Goal: Task Accomplishment & Management: Use online tool/utility

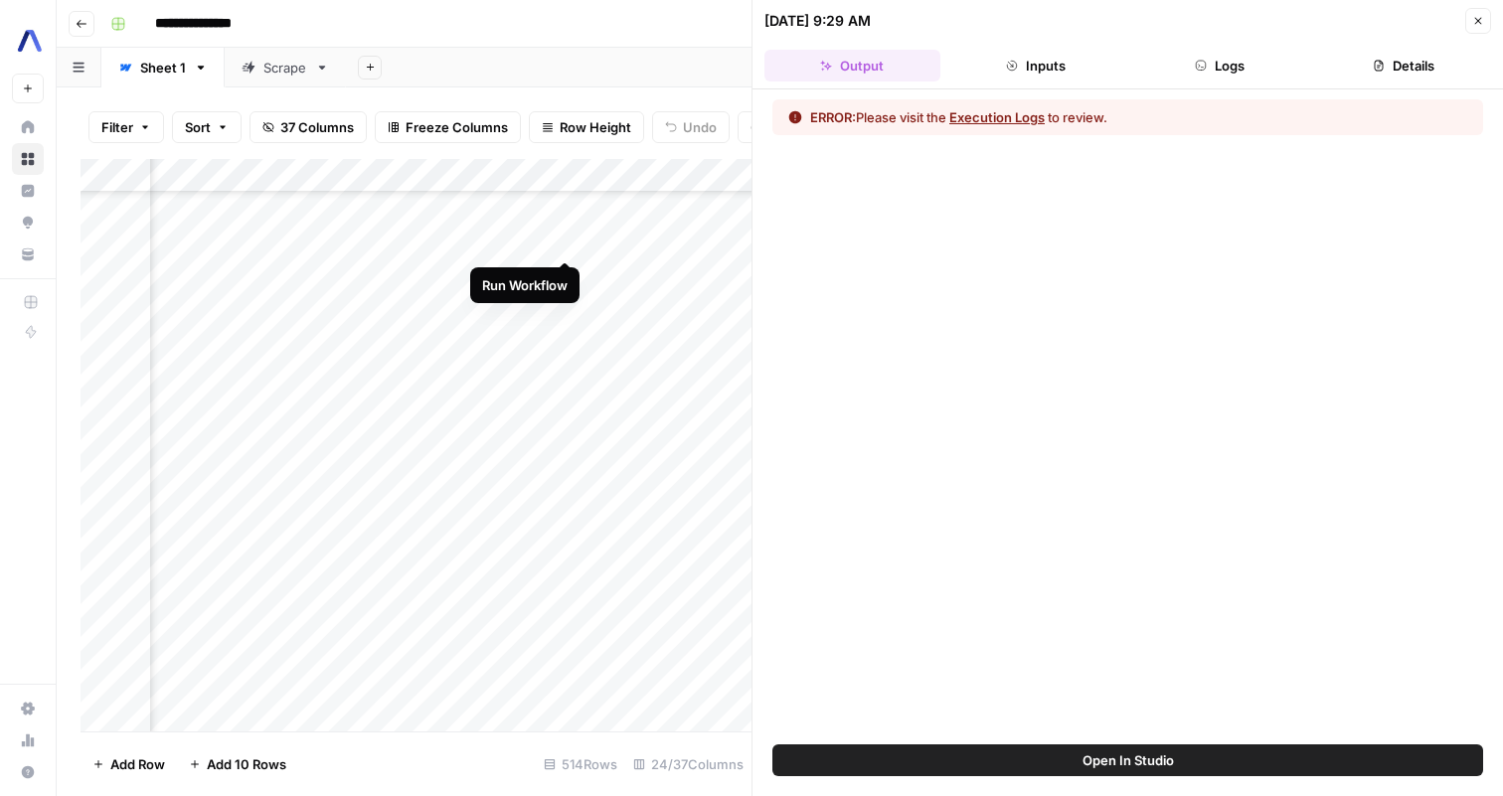
click at [562, 240] on div "Add Column" at bounding box center [416, 445] width 671 height 573
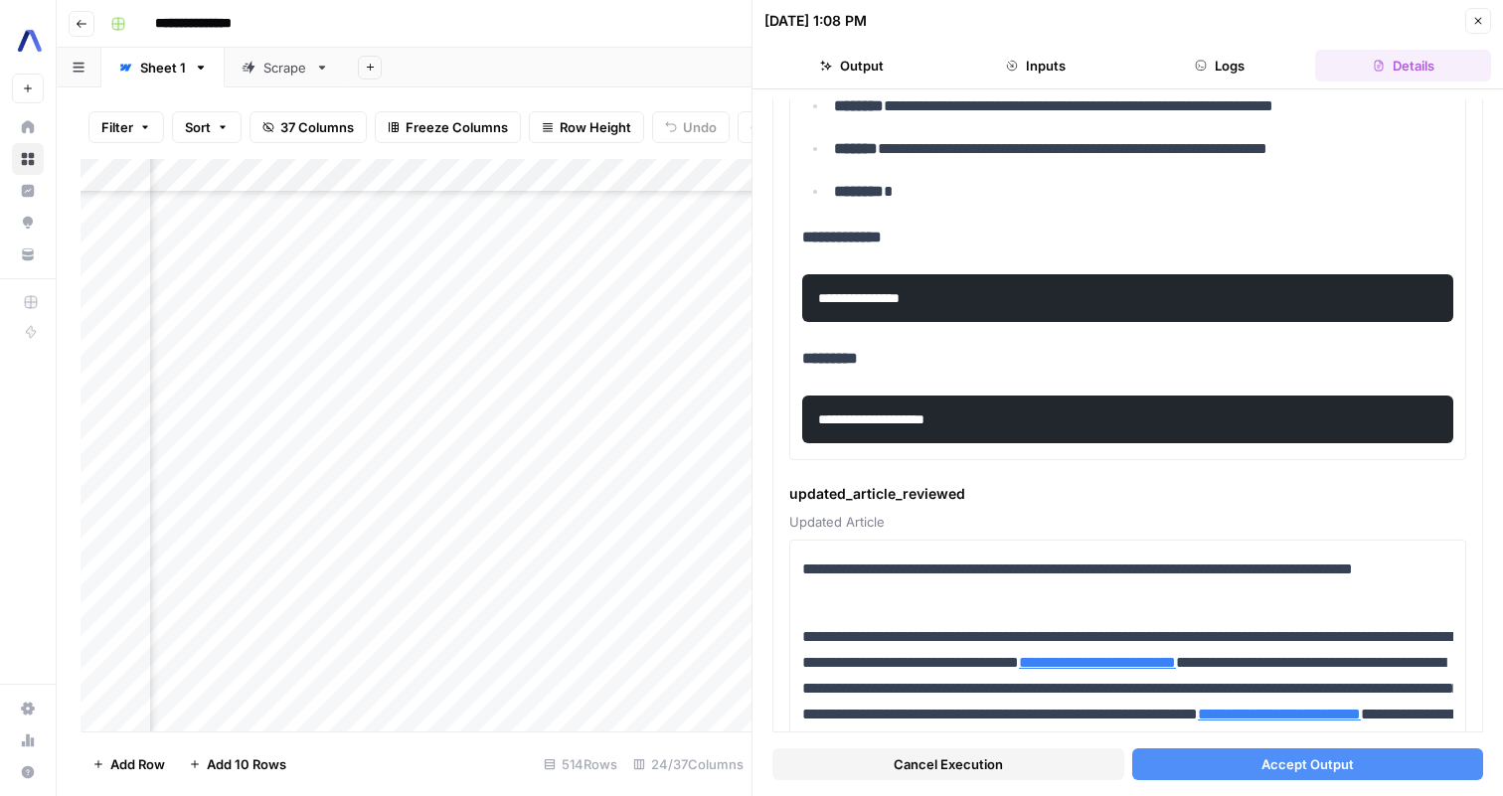
scroll to position [11399, 1060]
click at [486, 361] on div "Add Column" at bounding box center [416, 445] width 671 height 573
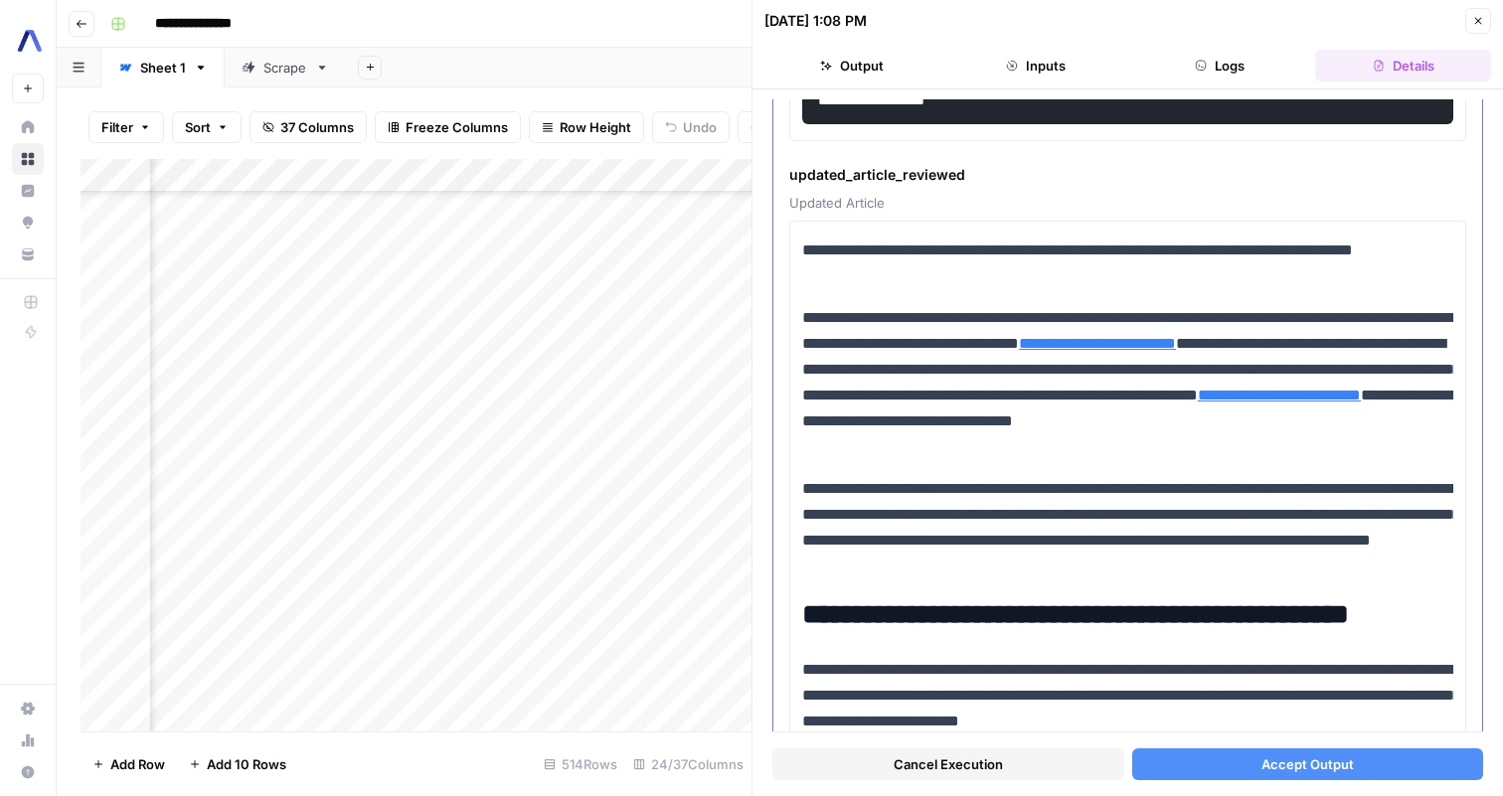
scroll to position [705, 0]
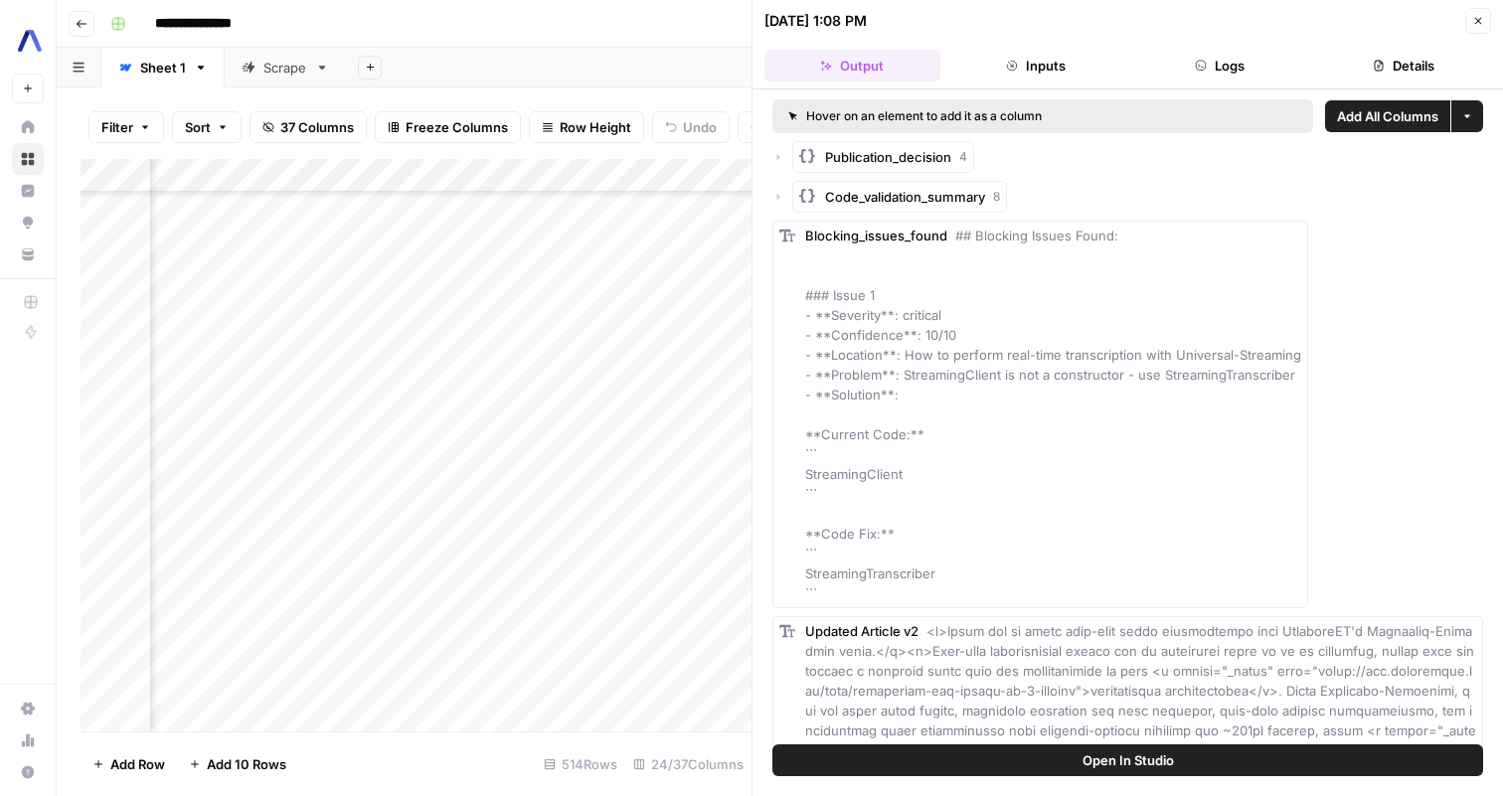
click at [1042, 64] on button "Inputs" at bounding box center [1036, 66] width 176 height 32
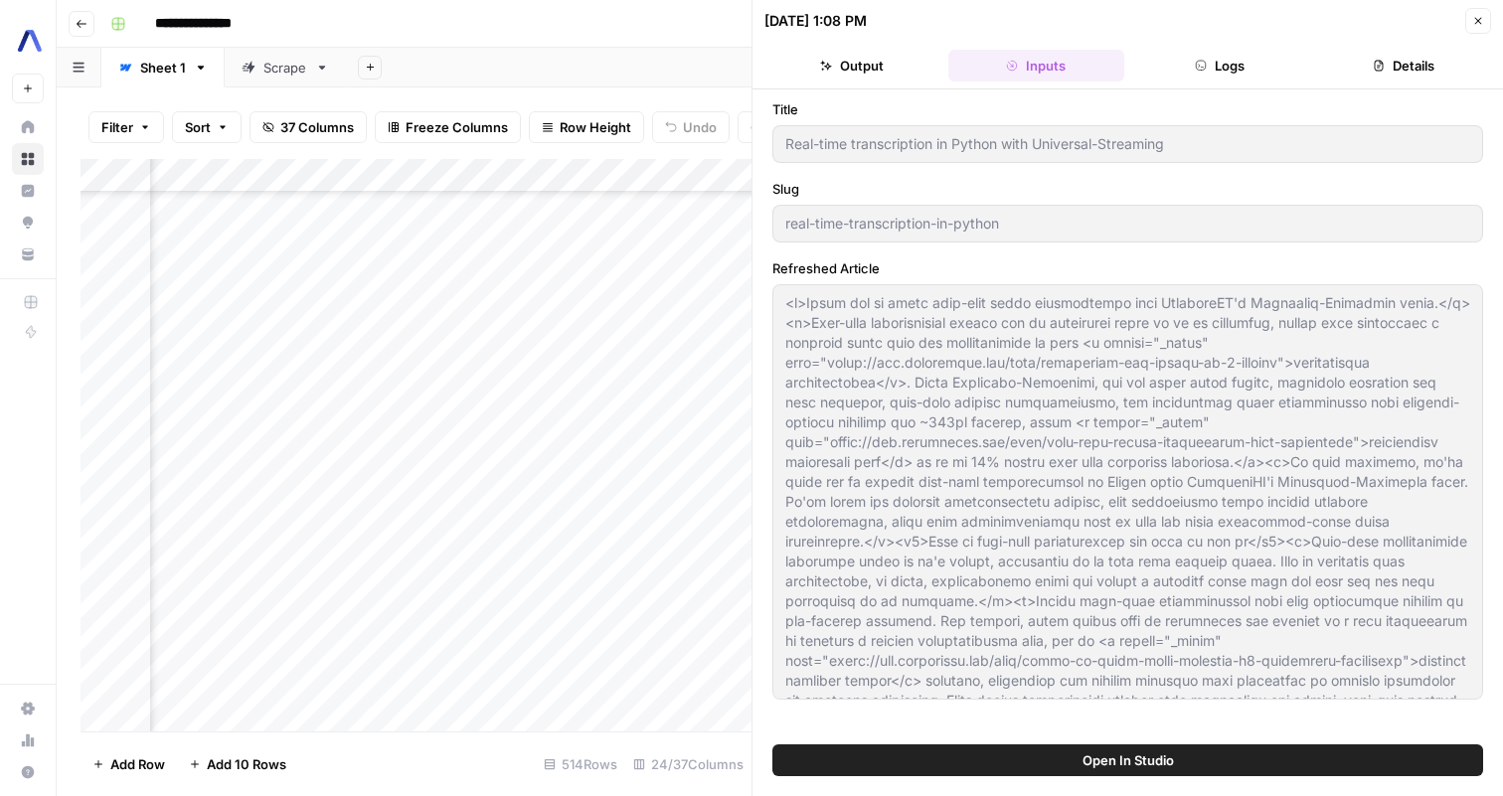
click at [1483, 10] on button "Close" at bounding box center [1478, 21] width 26 height 26
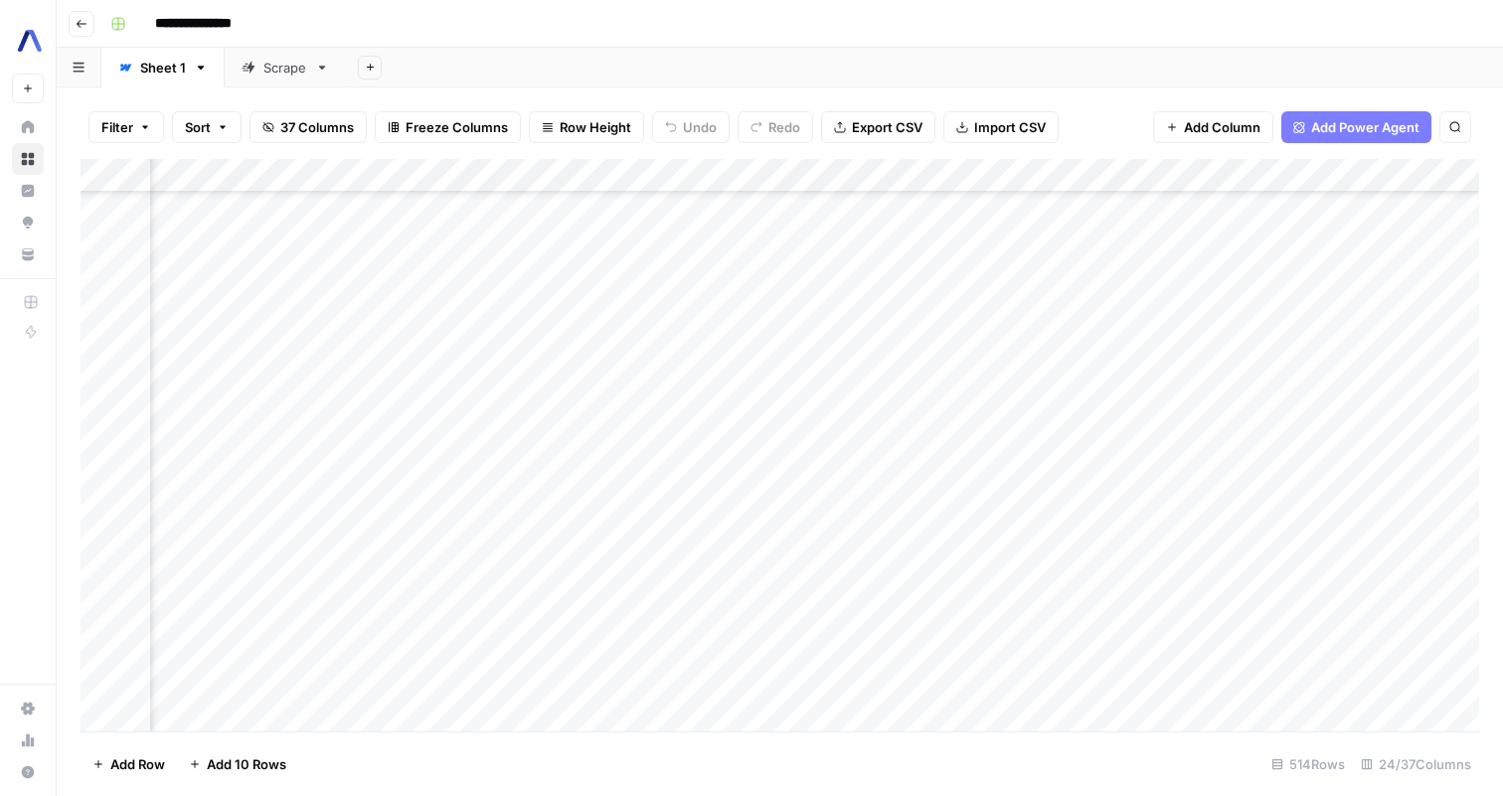
click at [838, 355] on div "Add Column" at bounding box center [780, 445] width 1399 height 573
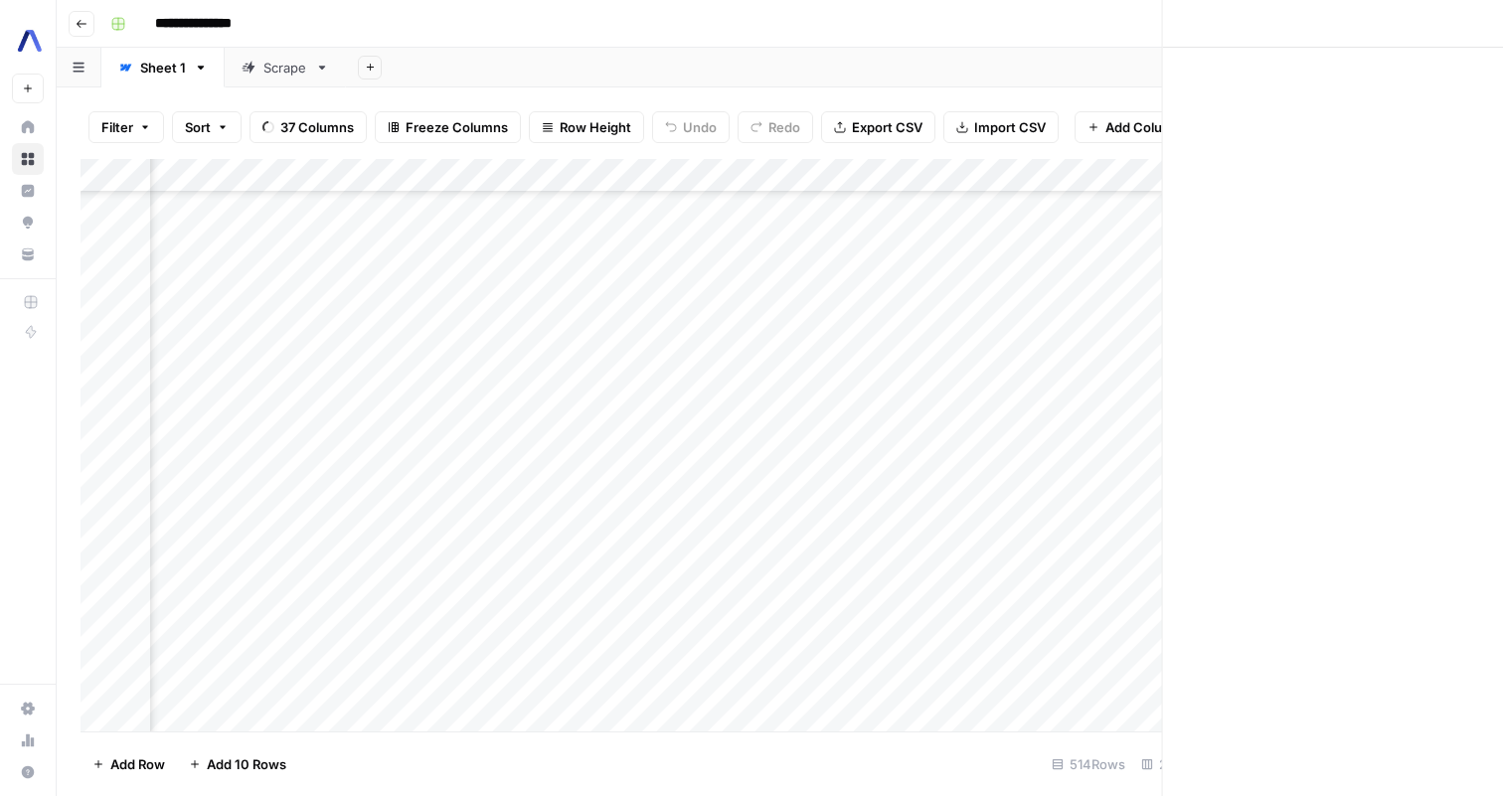
scroll to position [11527, 3544]
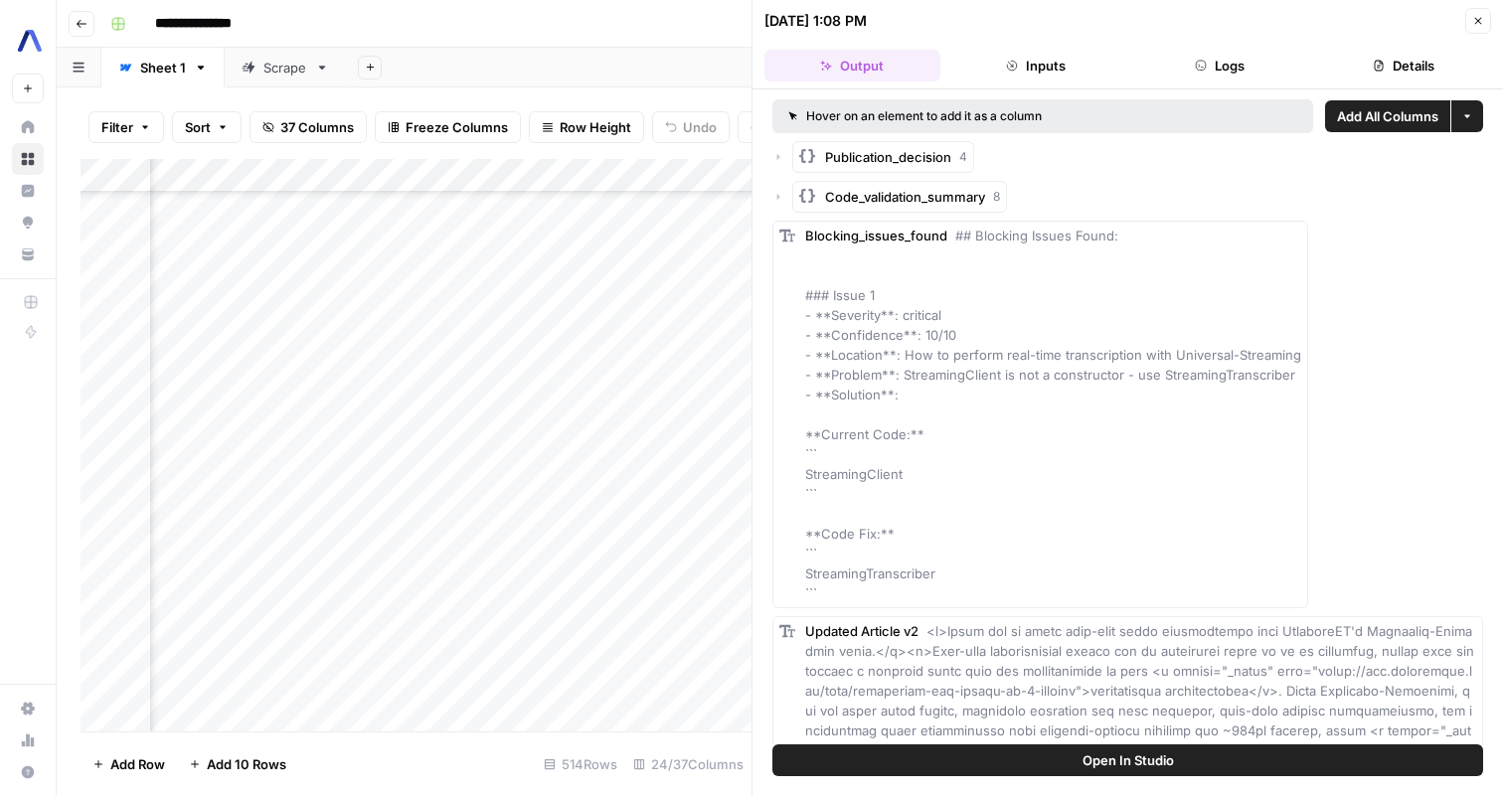
click at [1018, 76] on button "Inputs" at bounding box center [1036, 66] width 176 height 32
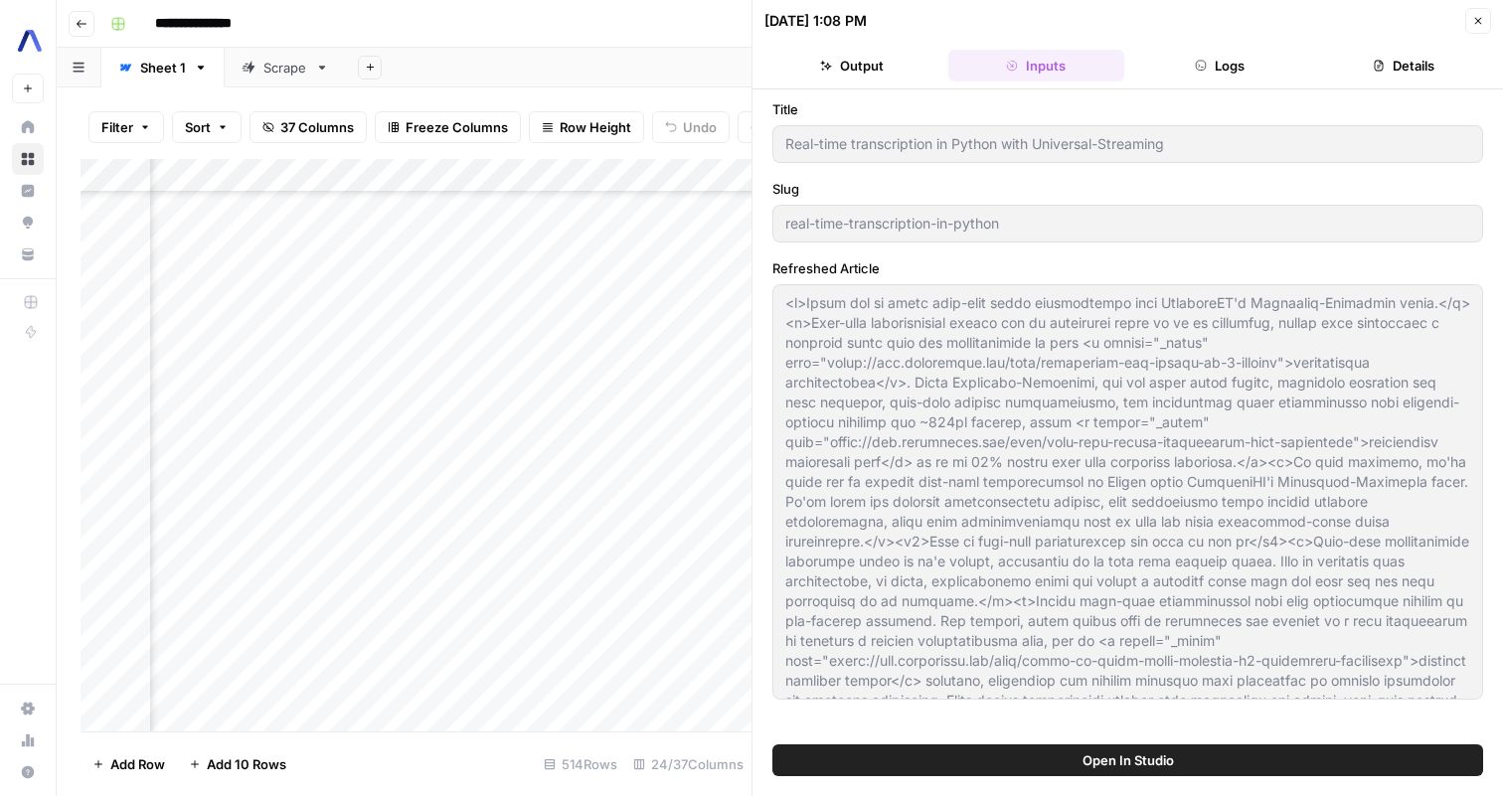
click at [866, 77] on button "Output" at bounding box center [853, 66] width 176 height 32
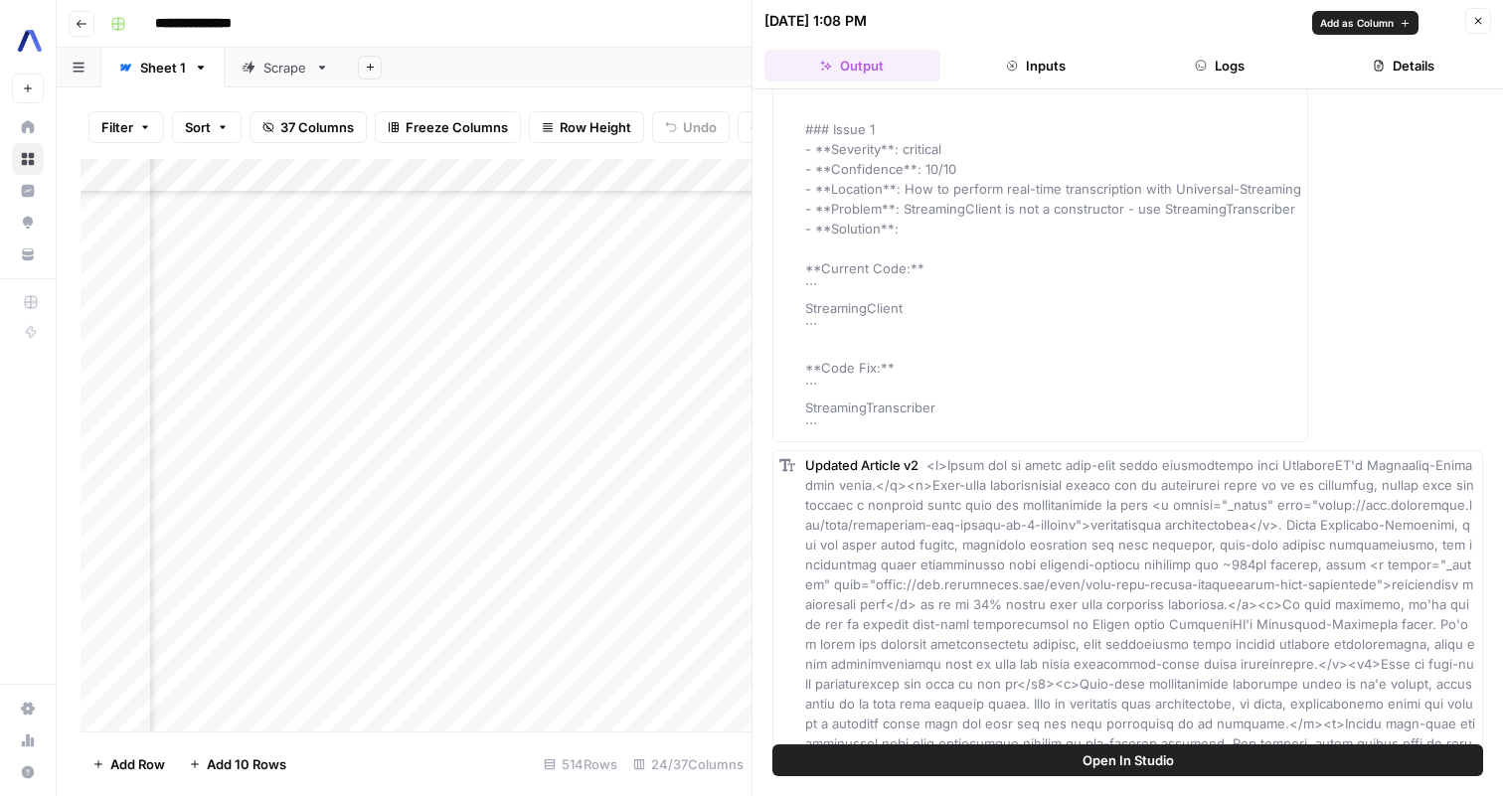
scroll to position [0, 0]
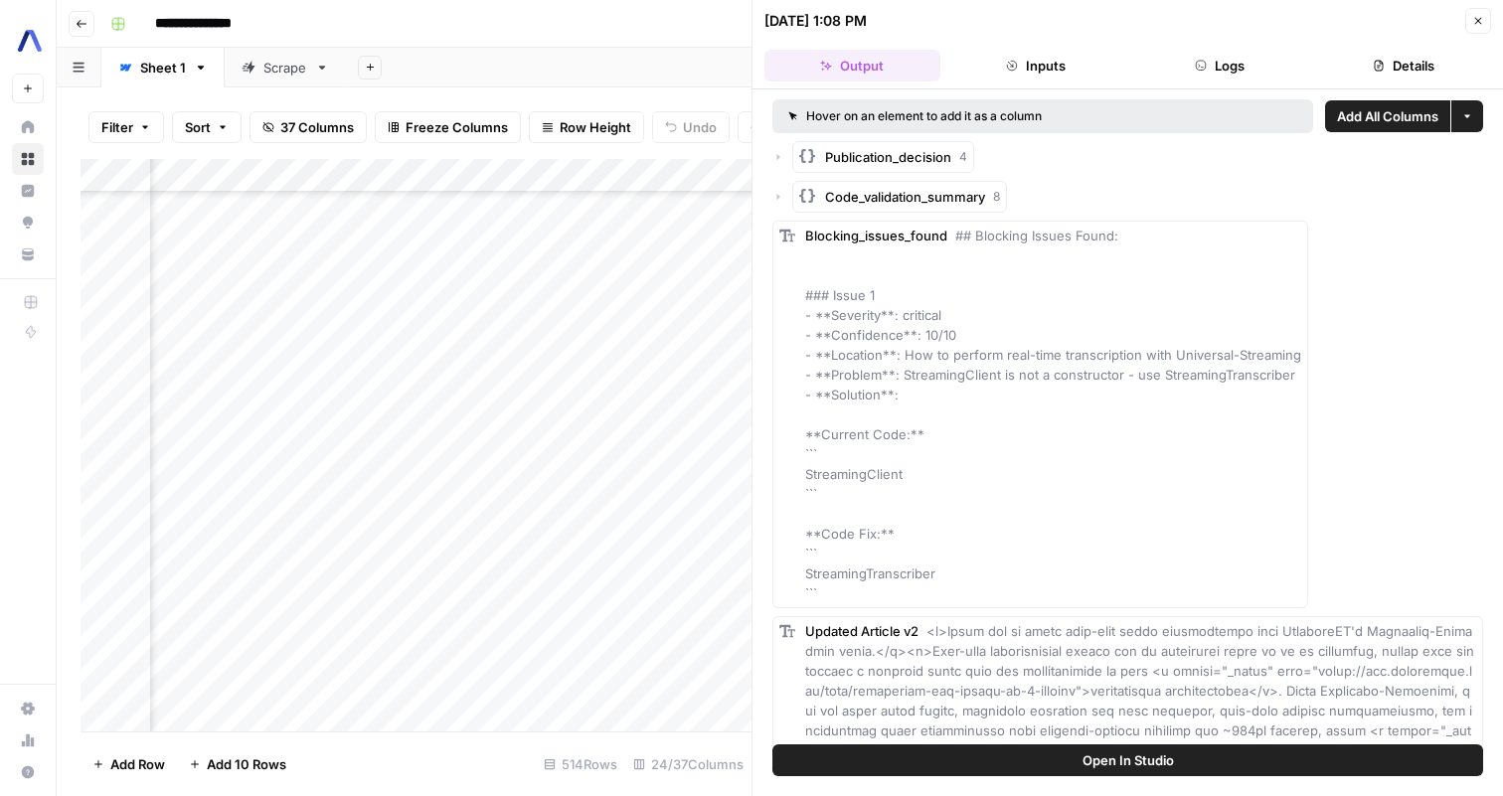
click at [1472, 22] on icon "button" at bounding box center [1478, 21] width 12 height 12
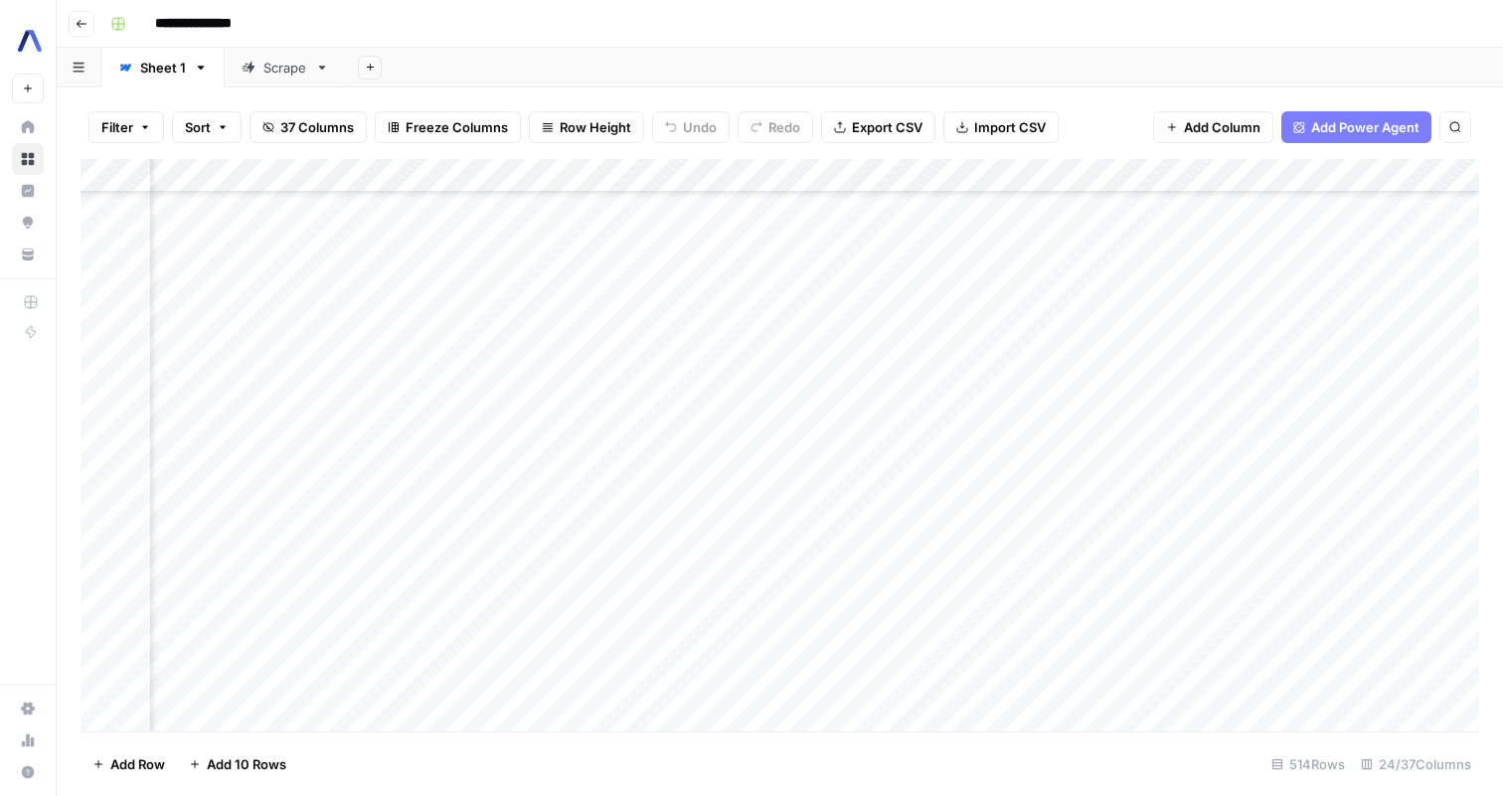
scroll to position [11527, 3591]
